Goal: Task Accomplishment & Management: Use online tool/utility

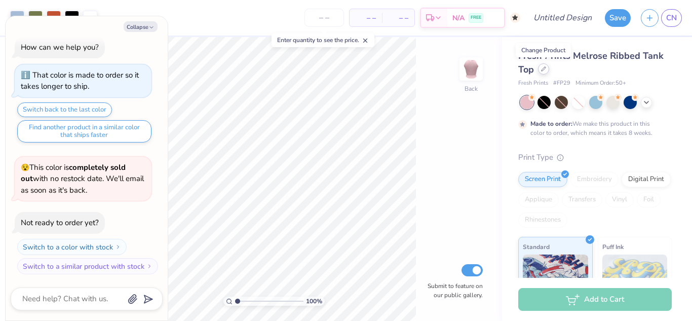
click at [542, 72] on div at bounding box center [543, 68] width 11 height 11
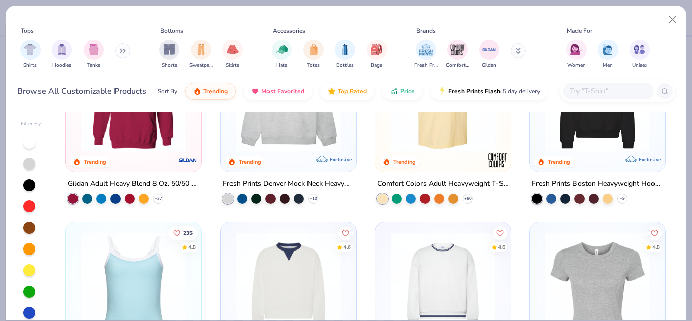
scroll to position [23, 0]
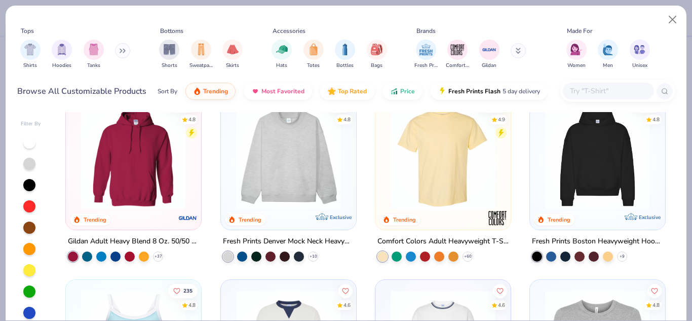
click at [285, 155] on img at bounding box center [288, 156] width 115 height 105
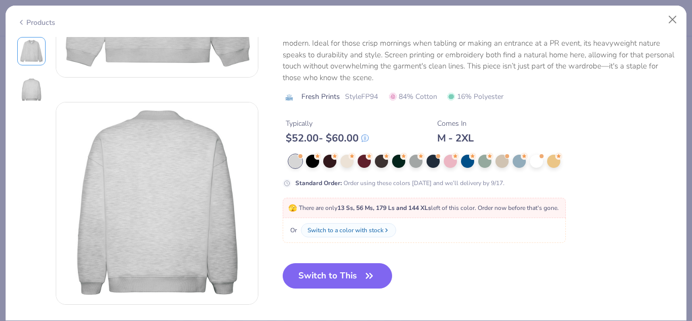
scroll to position [171, 0]
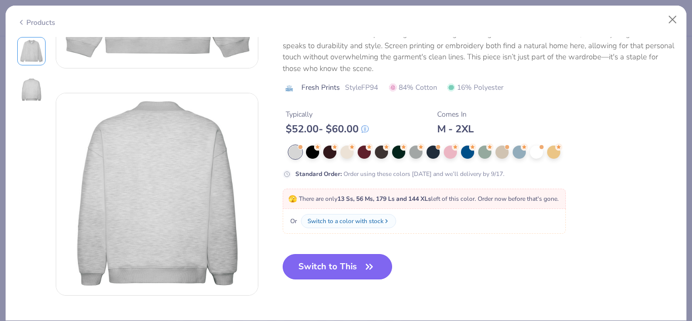
click at [347, 267] on button "Switch to This" at bounding box center [338, 266] width 110 height 25
click at [452, 152] on div at bounding box center [450, 151] width 13 height 13
click at [449, 135] on div "Typically $ 52.00 - $ 60.00 Comes In M - 2XL" at bounding box center [479, 118] width 393 height 34
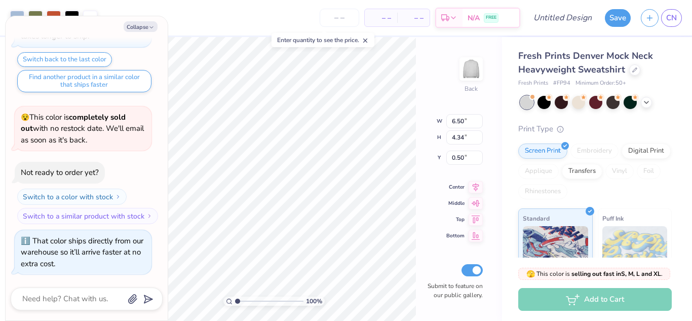
type textarea "x"
type input "0.83"
type textarea "x"
type input "4.52"
type textarea "x"
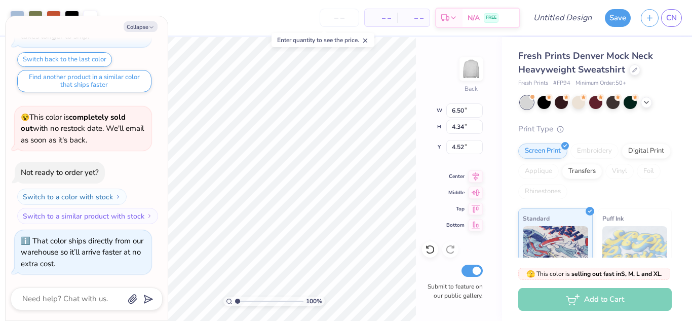
type input "11.16"
type input "7.46"
type textarea "x"
type input "3.95"
type textarea "x"
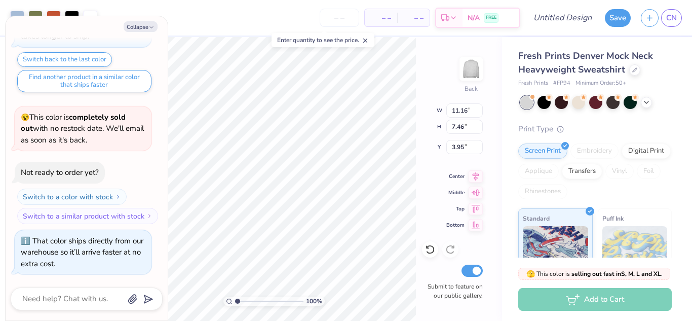
type input "13.24"
type input "8.85"
type textarea "x"
type input "3.67"
type textarea "x"
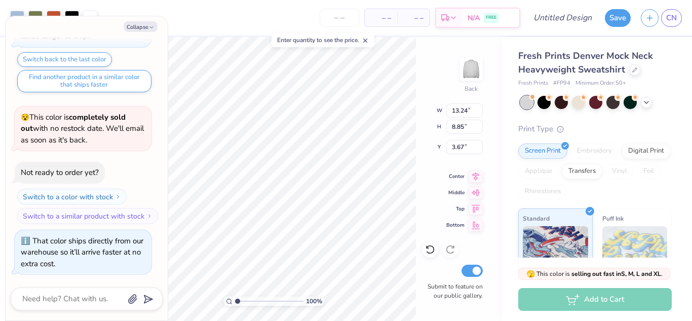
type input "3.00"
click at [112, 195] on button "Switch to a color with stock" at bounding box center [72, 196] width 109 height 16
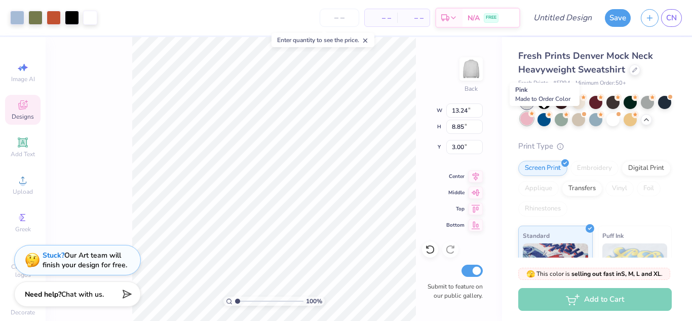
click at [533, 122] on div at bounding box center [526, 118] width 13 height 13
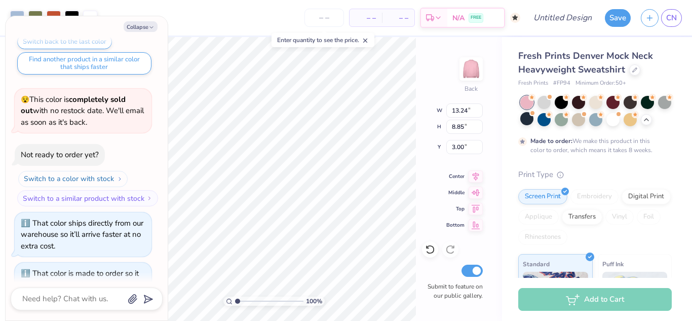
scroll to position [93, 0]
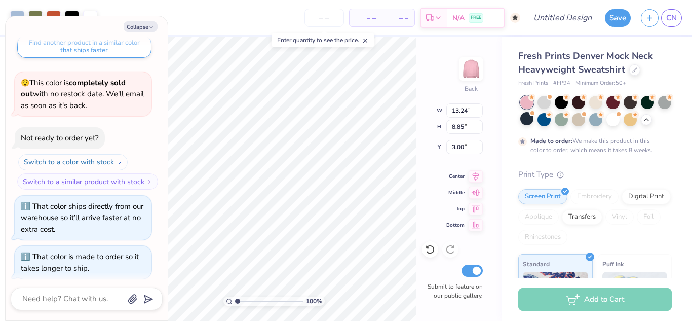
click at [98, 157] on button "Switch to a color with stock" at bounding box center [72, 162] width 109 height 16
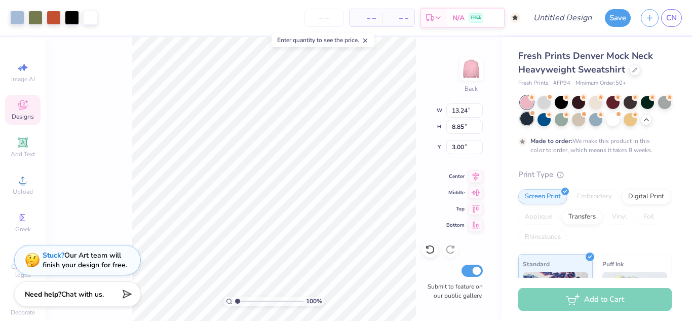
click at [533, 118] on div at bounding box center [526, 118] width 13 height 13
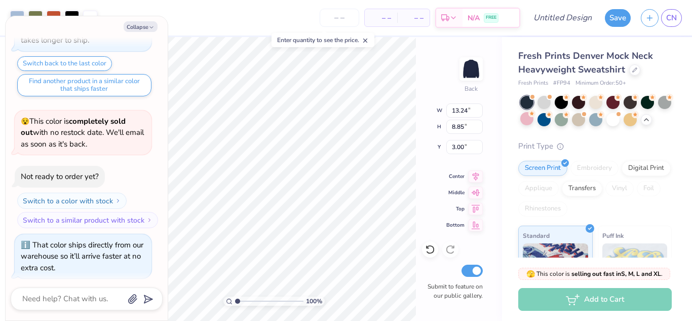
scroll to position [55, 0]
click at [629, 67] on div at bounding box center [634, 68] width 11 height 11
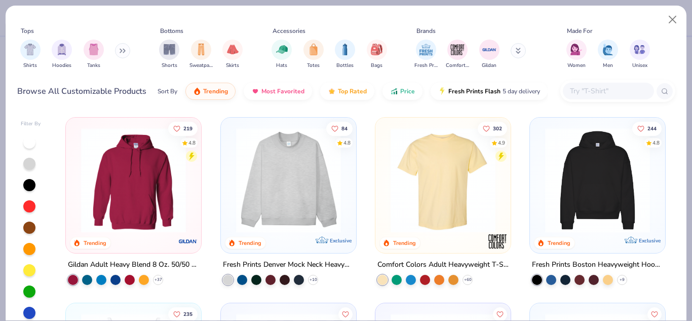
click at [124, 54] on button at bounding box center [122, 50] width 15 height 15
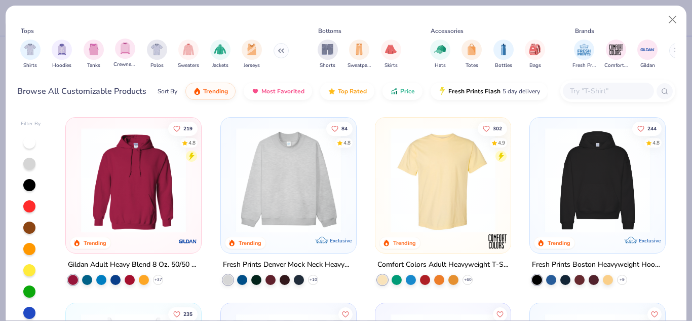
click at [130, 58] on div "Crewnecks" at bounding box center [124, 53] width 23 height 30
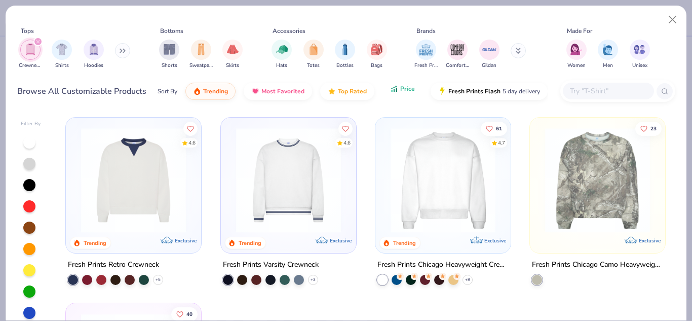
click at [403, 89] on span "Price" at bounding box center [407, 89] width 15 height 8
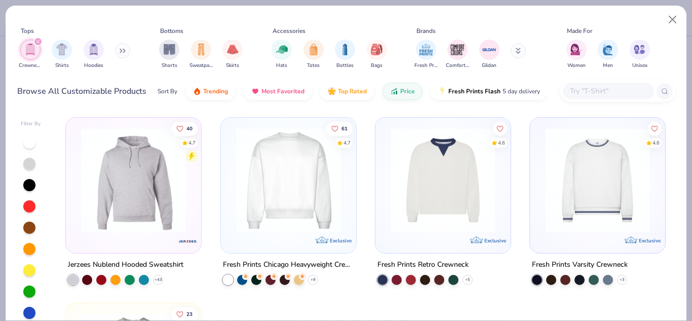
click at [280, 219] on img at bounding box center [288, 180] width 115 height 105
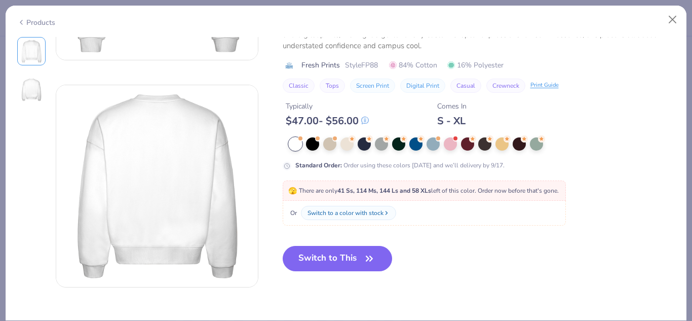
scroll to position [183, 0]
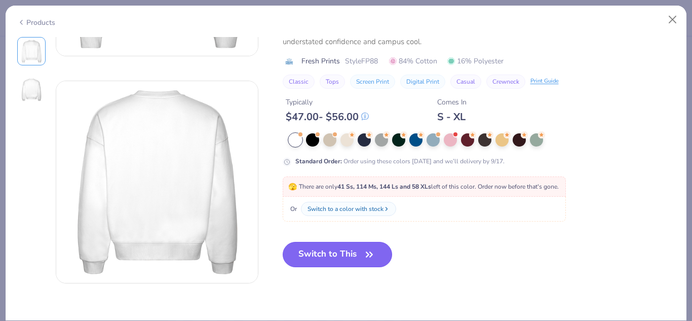
click at [326, 254] on button "Switch to This" at bounding box center [338, 254] width 110 height 25
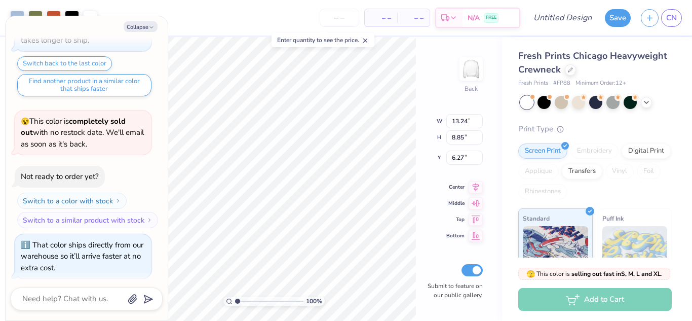
type textarea "x"
type input "4.07"
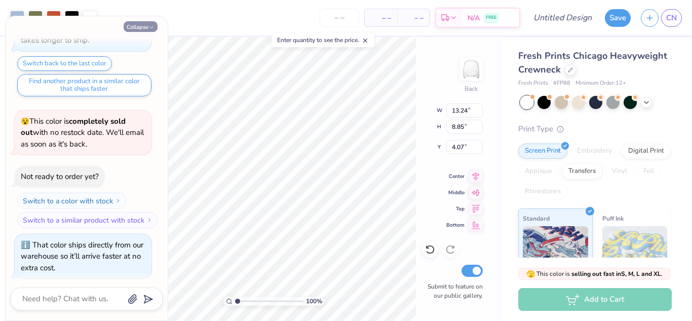
click at [143, 27] on button "Collapse" at bounding box center [141, 26] width 34 height 11
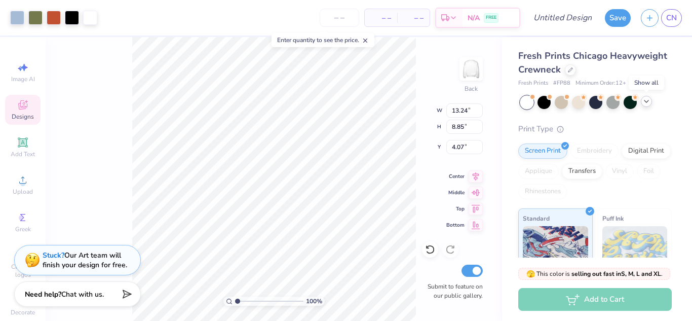
click at [644, 101] on icon at bounding box center [646, 101] width 8 height 8
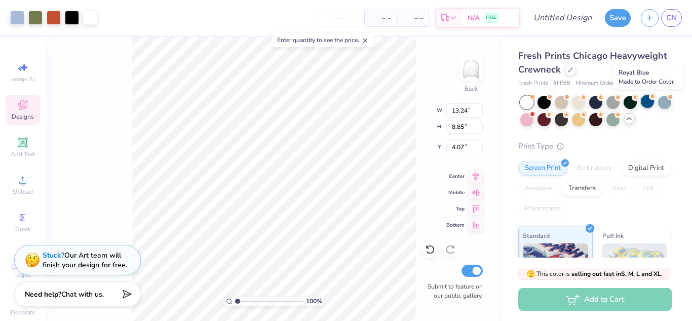
click at [649, 103] on div at bounding box center [647, 101] width 13 height 13
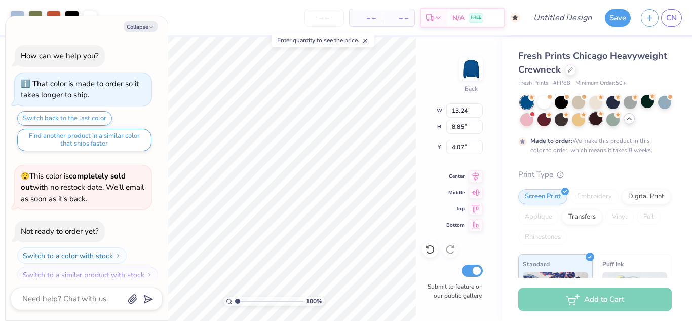
scroll to position [409, 0]
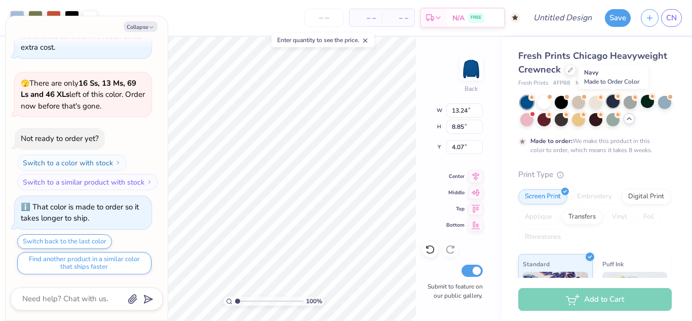
click at [610, 101] on div at bounding box center [612, 101] width 13 height 13
click at [605, 132] on div "Made to order: We make this product in this color to order, which means it take…" at bounding box center [594, 125] width 153 height 59
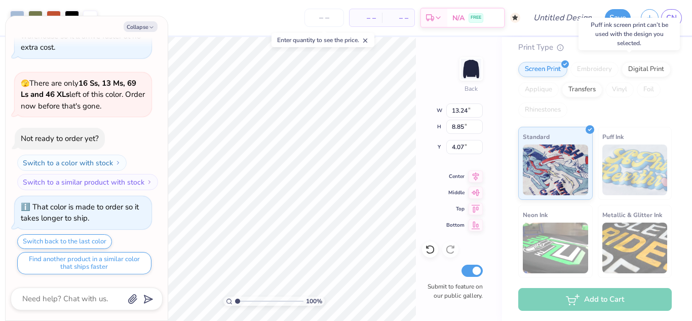
scroll to position [205, 0]
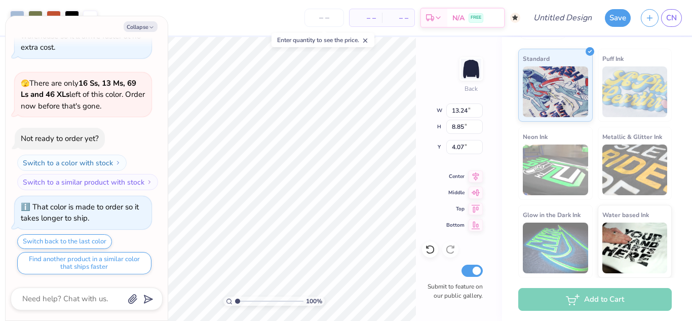
type textarea "x"
type input "4.74"
type input "1.45"
type input "11.11"
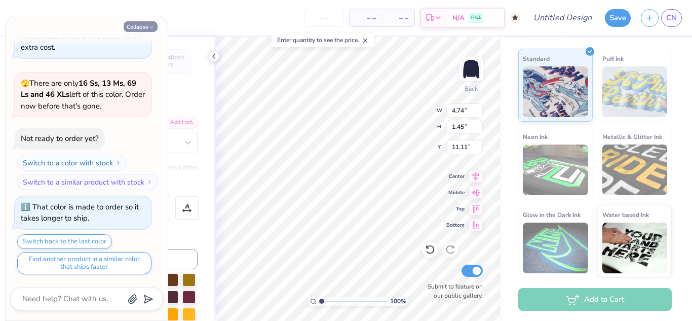
click at [144, 23] on button "Collapse" at bounding box center [141, 26] width 34 height 11
type textarea "x"
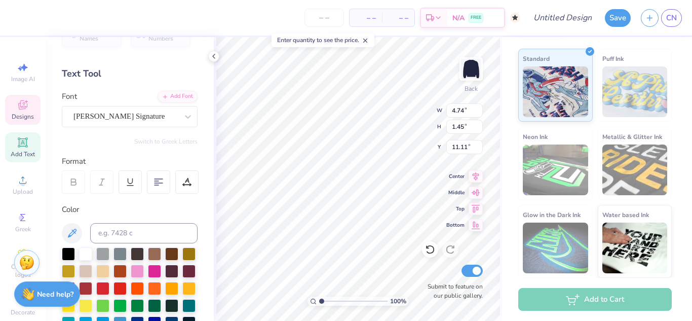
scroll to position [26, 0]
click at [22, 144] on icon at bounding box center [23, 142] width 8 height 8
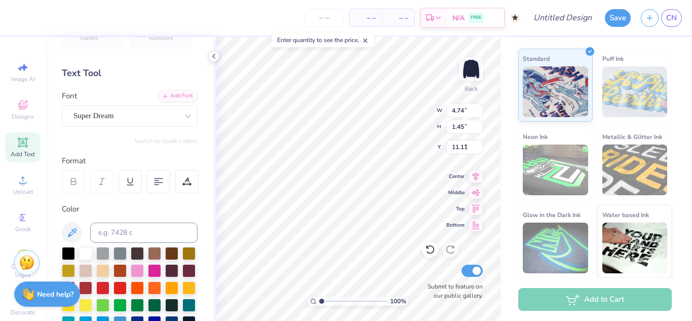
type input "5.95"
type input "1.72"
type input "9.64"
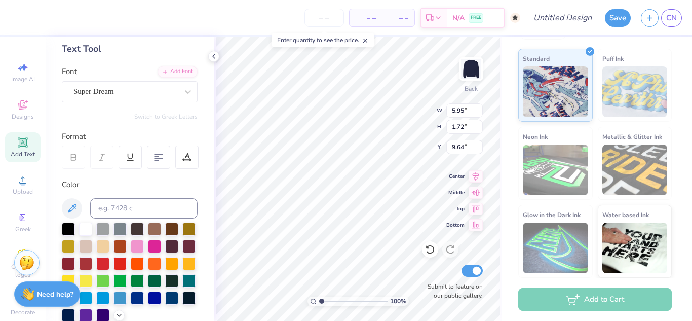
drag, startPoint x: 136, startPoint y: 164, endPoint x: 97, endPoint y: 119, distance: 59.6
click at [97, 119] on div "Switch to Greek Letters" at bounding box center [130, 116] width 136 height 8
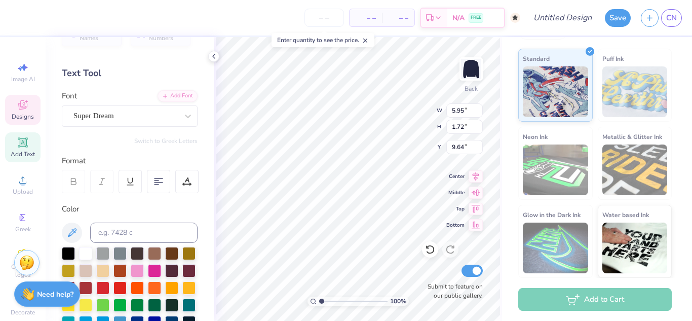
click at [25, 107] on div "Designs" at bounding box center [22, 110] width 35 height 30
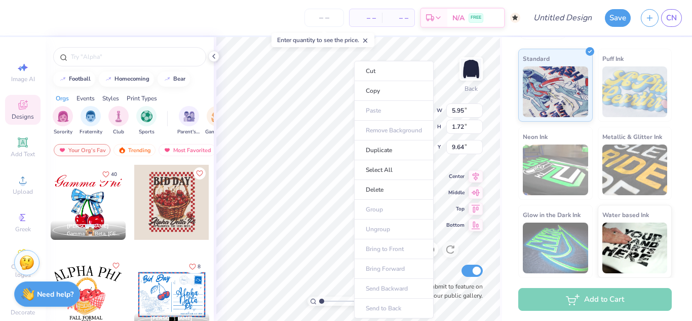
scroll to position [9, 2]
click at [367, 186] on li "Delete" at bounding box center [394, 190] width 80 height 20
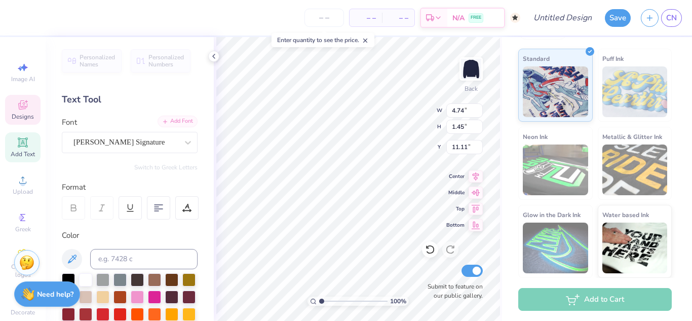
drag, startPoint x: 182, startPoint y: 176, endPoint x: 177, endPoint y: 100, distance: 76.1
click at [177, 100] on div "Personalized Names Personalized Numbers Text Tool Add Font Font [PERSON_NAME] S…" at bounding box center [130, 179] width 168 height 284
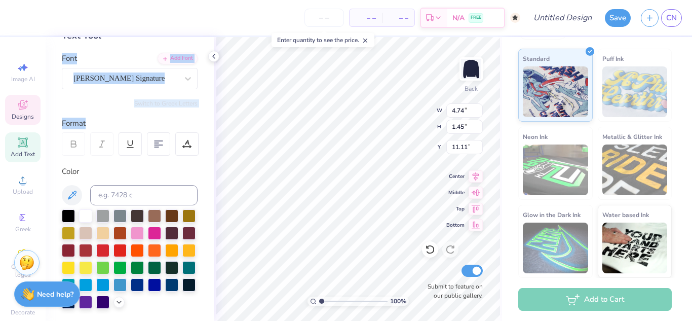
scroll to position [0, 0]
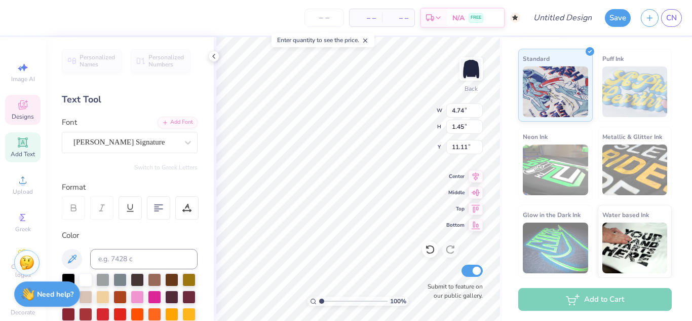
click at [59, 80] on div "Personalized Names Personalized Numbers Text Tool Add Font Font [PERSON_NAME] S…" at bounding box center [130, 179] width 168 height 284
click at [55, 291] on strong "Need help?" at bounding box center [55, 293] width 36 height 10
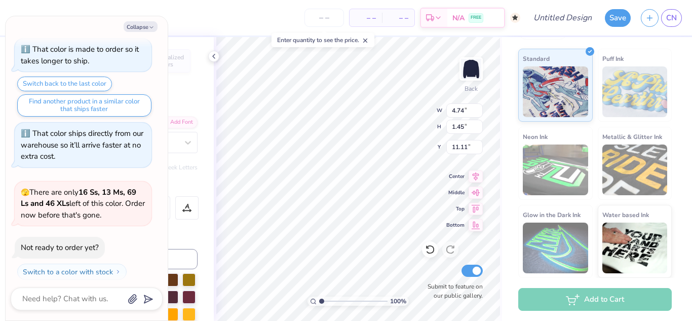
scroll to position [409, 0]
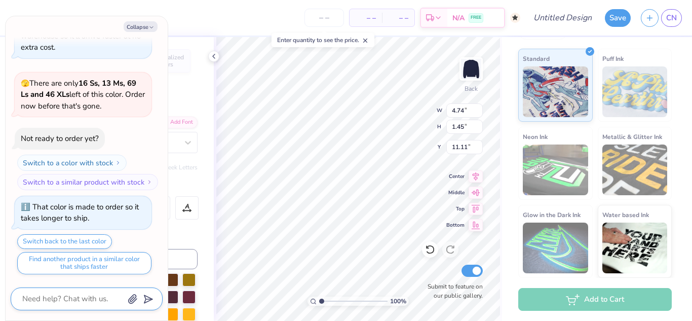
click at [58, 298] on textarea at bounding box center [72, 299] width 103 height 14
type textarea "x"
type textarea "C"
type textarea "x"
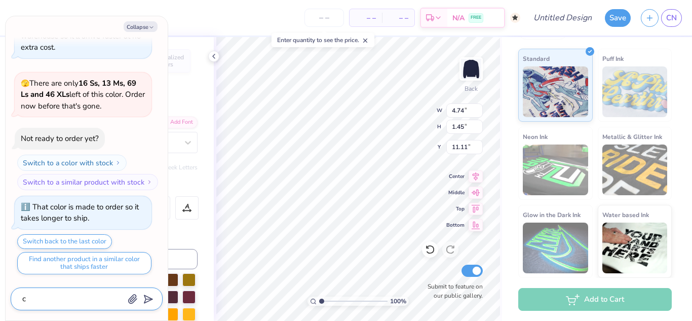
type textarea "ch"
type textarea "x"
type textarea "cha"
type textarea "x"
type textarea "chan"
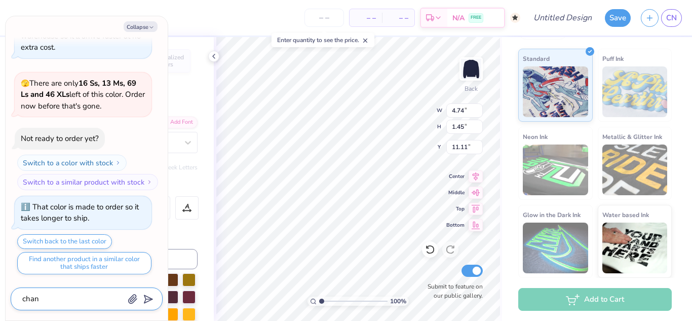
type textarea "x"
type textarea "[PERSON_NAME]"
type textarea "x"
type textarea "change"
type textarea "x"
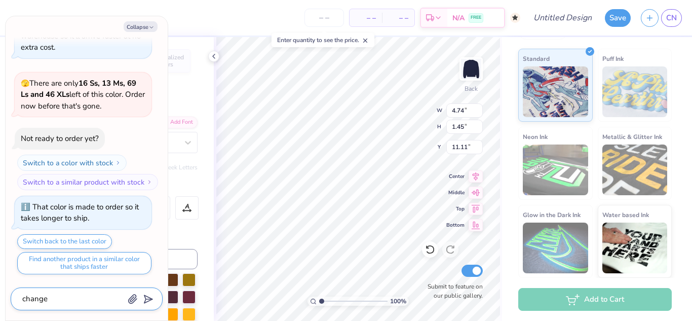
type textarea "change"
type textarea "x"
type textarea "change w"
type textarea "x"
type textarea "change wo"
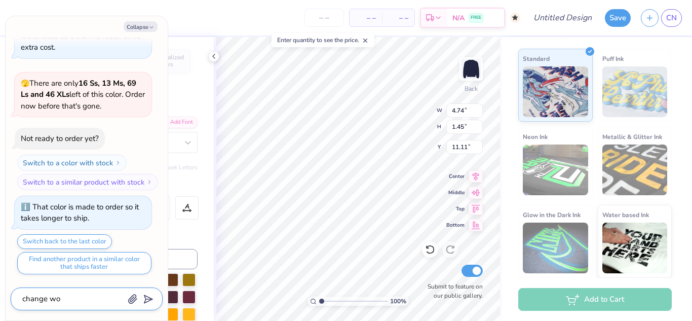
type textarea "x"
type textarea "change wor"
type textarea "x"
type textarea "change word"
type textarea "x"
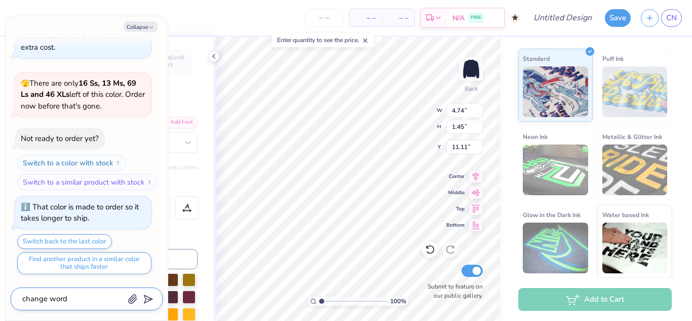
type textarea "change words"
type textarea "x"
type textarea "change words"
type textarea "x"
type textarea "change words o"
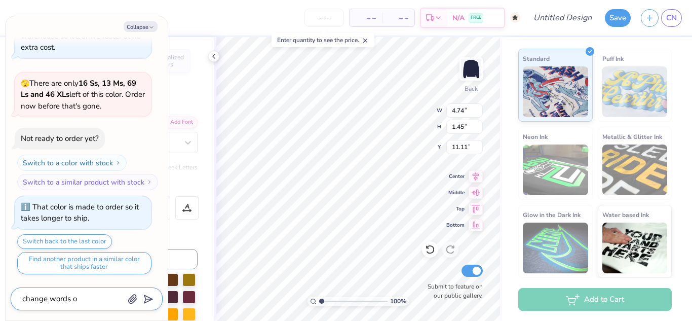
type textarea "x"
type textarea "change words on"
type textarea "x"
type textarea "change words on"
type textarea "x"
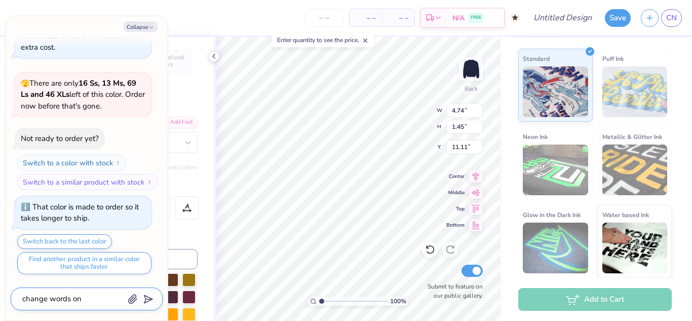
type textarea "change words on"
type textarea "x"
type textarea "change words o"
type textarea "x"
type textarea "change words"
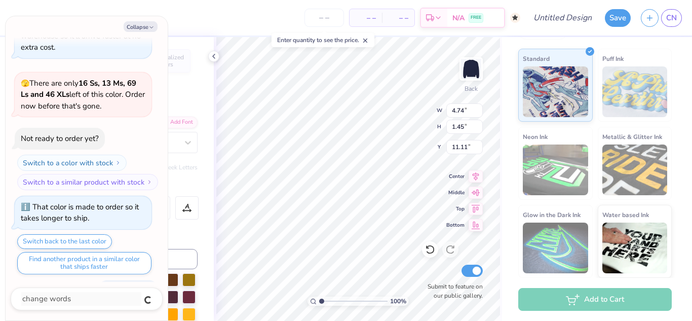
scroll to position [437, 0]
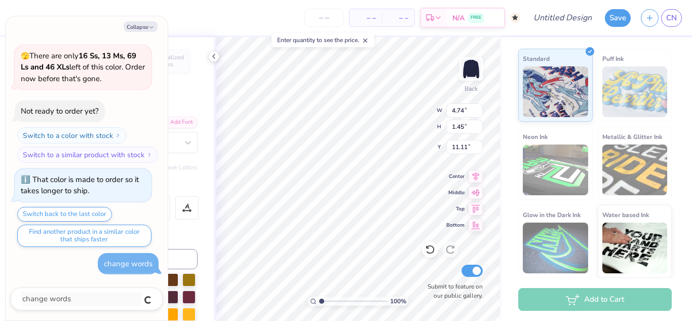
type textarea "x"
click at [99, 266] on div "change words" at bounding box center [128, 264] width 61 height 22
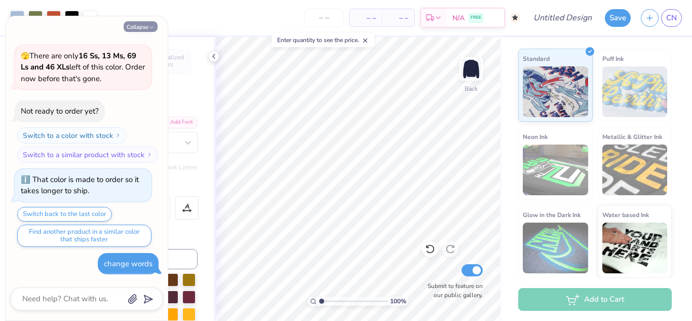
click at [141, 27] on button "Collapse" at bounding box center [141, 26] width 34 height 11
type textarea "x"
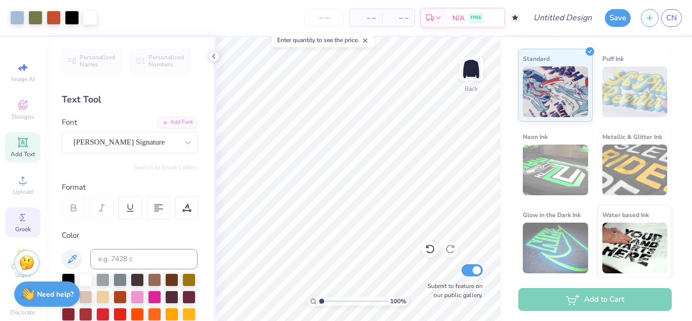
click at [25, 215] on icon at bounding box center [23, 217] width 12 height 12
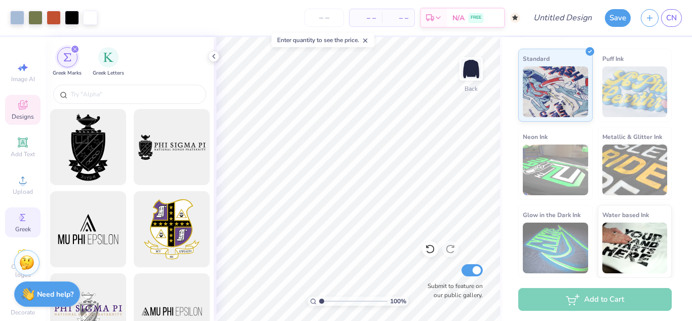
click at [17, 101] on icon at bounding box center [23, 105] width 12 height 12
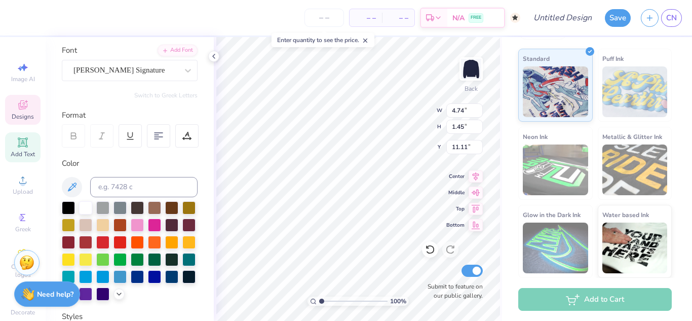
scroll to position [54, 0]
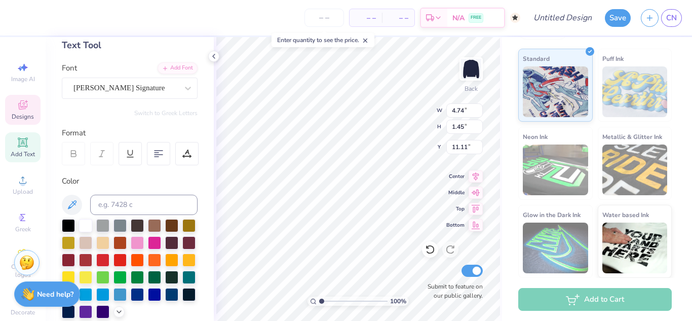
click at [22, 154] on span "Add Text" at bounding box center [23, 154] width 24 height 8
type input "5.95"
type input "1.72"
type input "9.64"
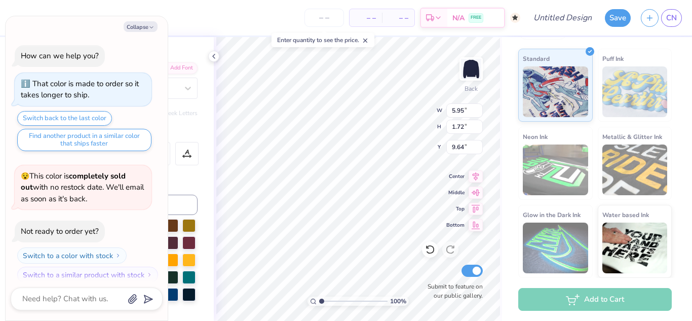
scroll to position [496, 0]
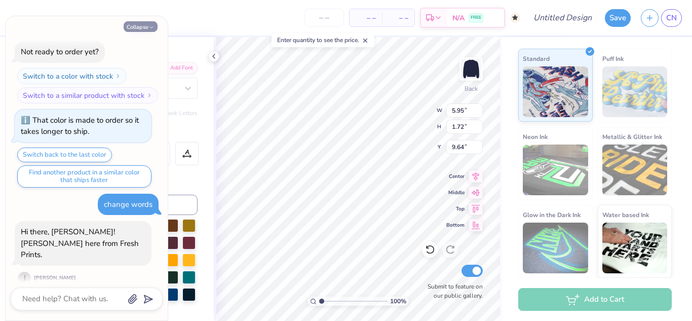
click at [146, 26] on button "Collapse" at bounding box center [141, 26] width 34 height 11
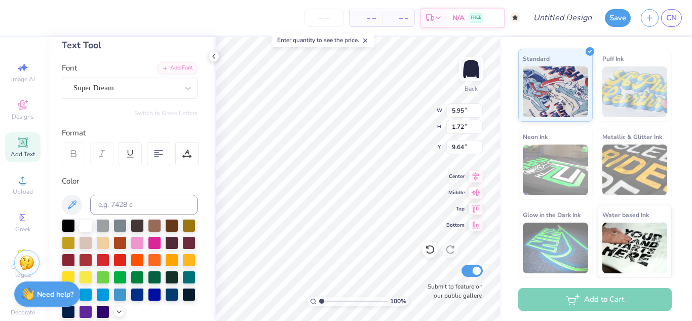
type textarea "x"
type input "13.34"
type textarea "T"
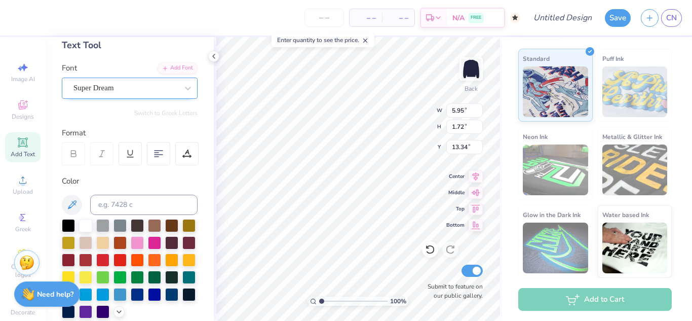
type textarea "Fall Retreat 2025"
click at [135, 91] on div "Super Dream" at bounding box center [125, 88] width 106 height 16
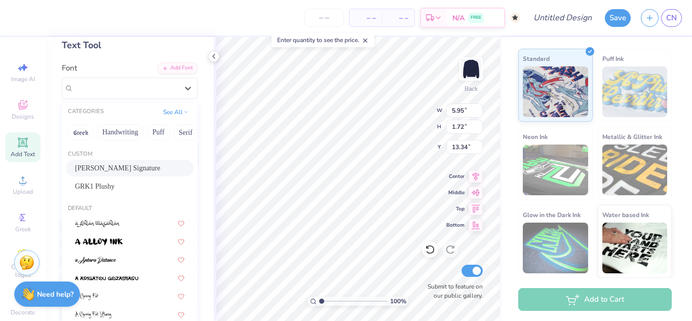
click at [121, 170] on span "[PERSON_NAME] Signature" at bounding box center [117, 168] width 85 height 11
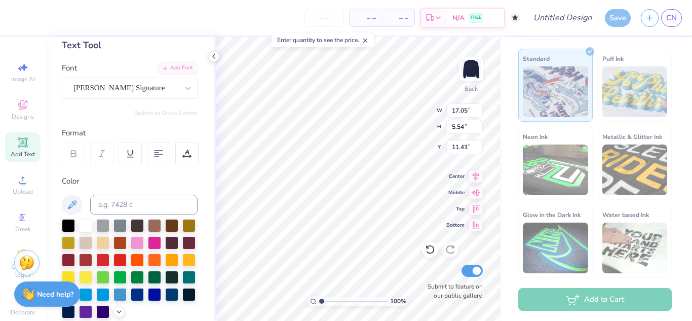
scroll to position [9, 3]
type textarea "x"
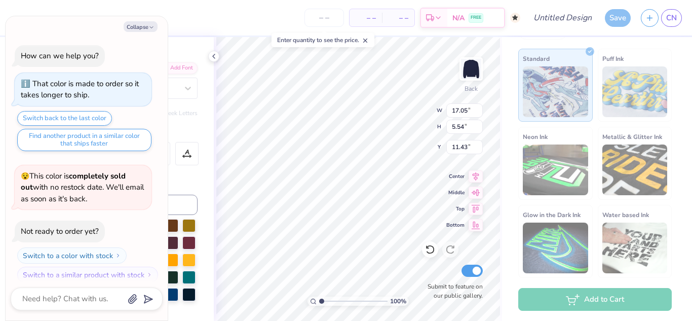
scroll to position [578, 0]
